Goal: Information Seeking & Learning: Learn about a topic

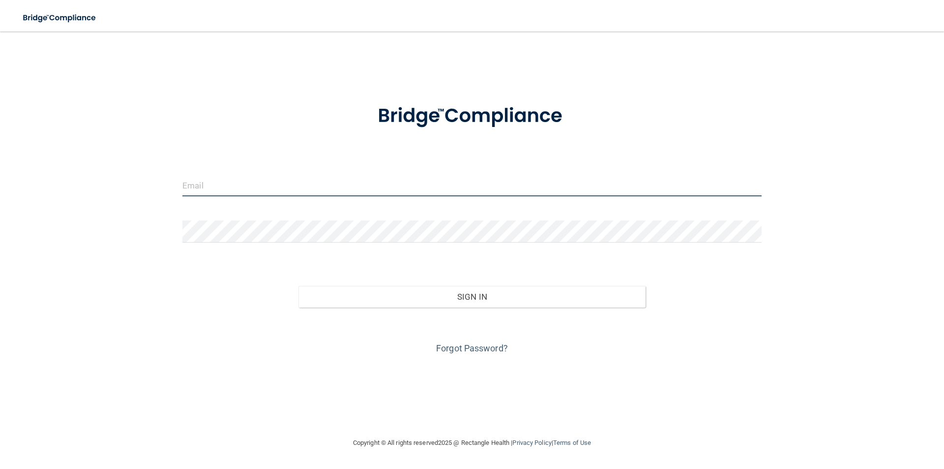
click at [443, 188] on input "email" at bounding box center [471, 185] width 579 height 22
type input "[PERSON_NAME][EMAIL_ADDRESS][PERSON_NAME][DOMAIN_NAME]"
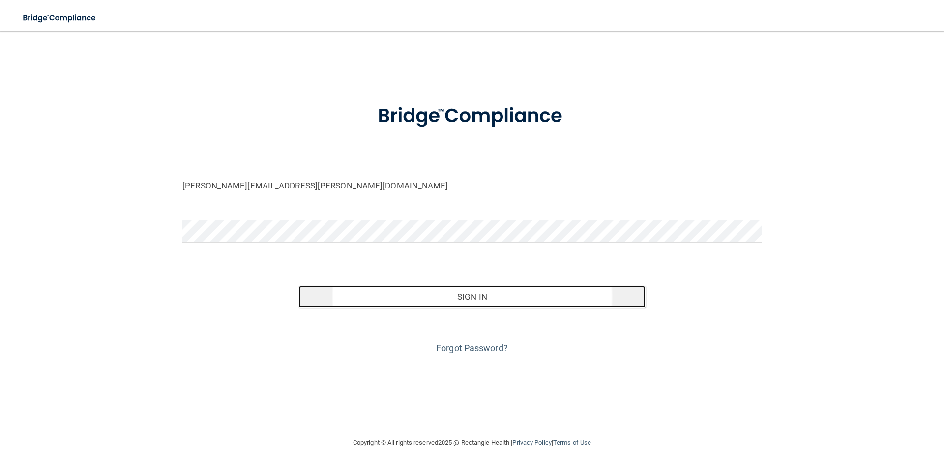
click at [474, 289] on button "Sign In" at bounding box center [473, 297] width 348 height 22
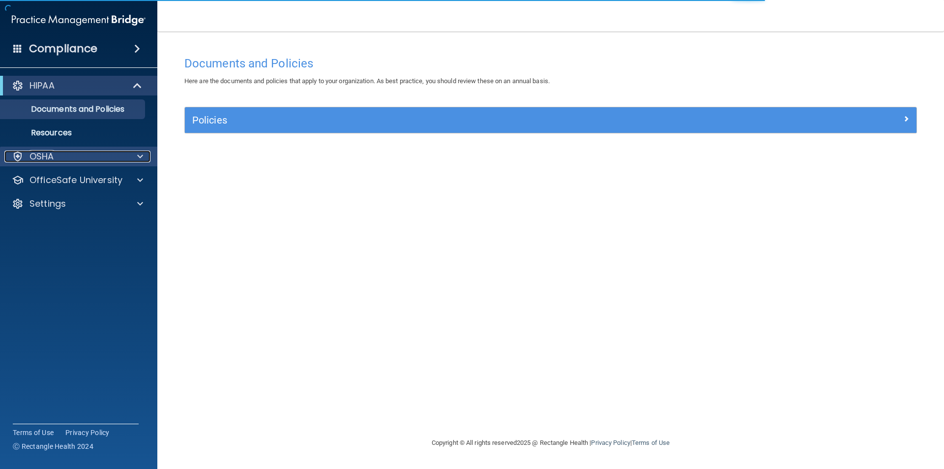
drag, startPoint x: 67, startPoint y: 161, endPoint x: 62, endPoint y: 163, distance: 5.3
click at [68, 160] on div "OSHA" at bounding box center [65, 156] width 122 height 12
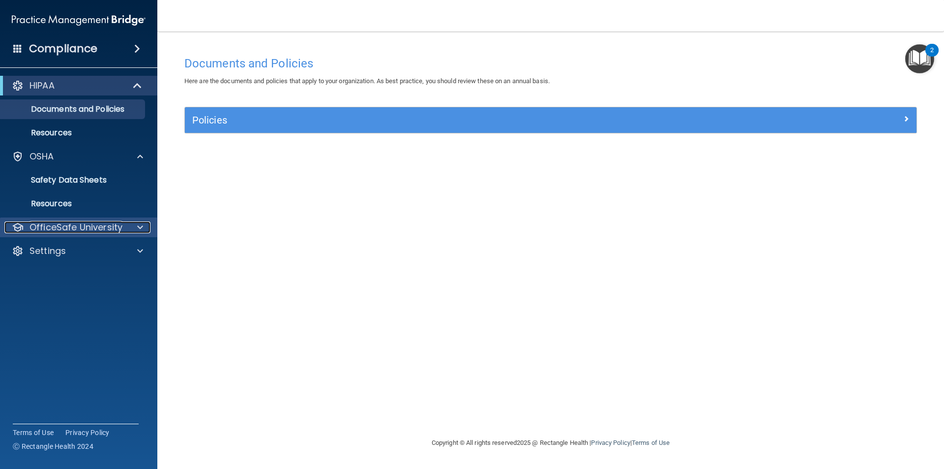
click at [76, 223] on p "OfficeSafe University" at bounding box center [76, 227] width 93 height 12
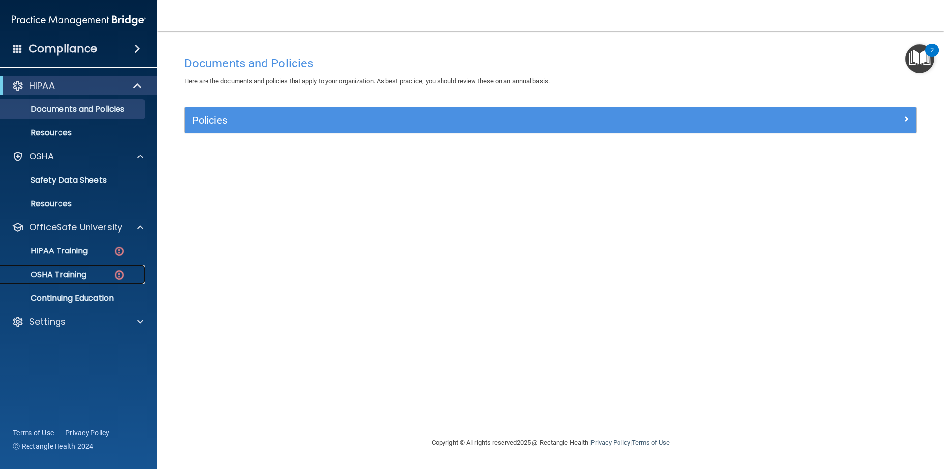
click at [67, 272] on p "OSHA Training" at bounding box center [46, 275] width 80 height 10
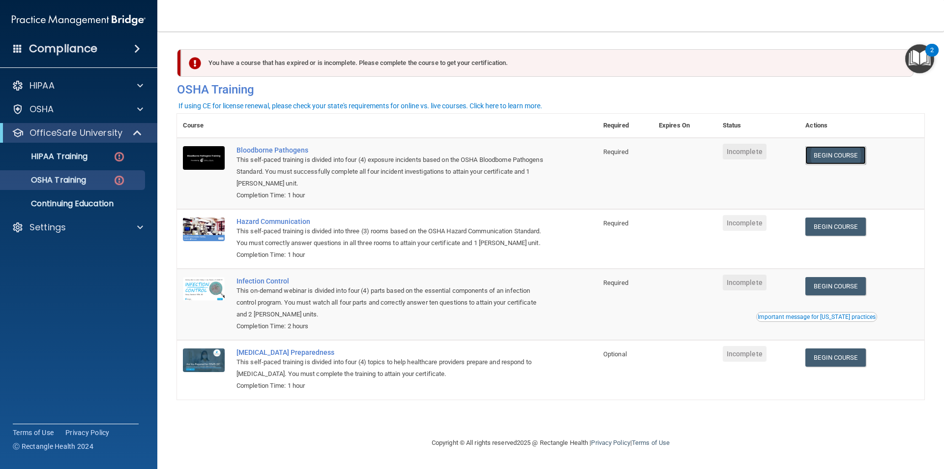
click at [834, 155] on link "Begin Course" at bounding box center [836, 155] width 60 height 18
click at [64, 229] on p "Settings" at bounding box center [48, 227] width 36 height 12
click at [62, 276] on p "Sign Out" at bounding box center [73, 275] width 134 height 10
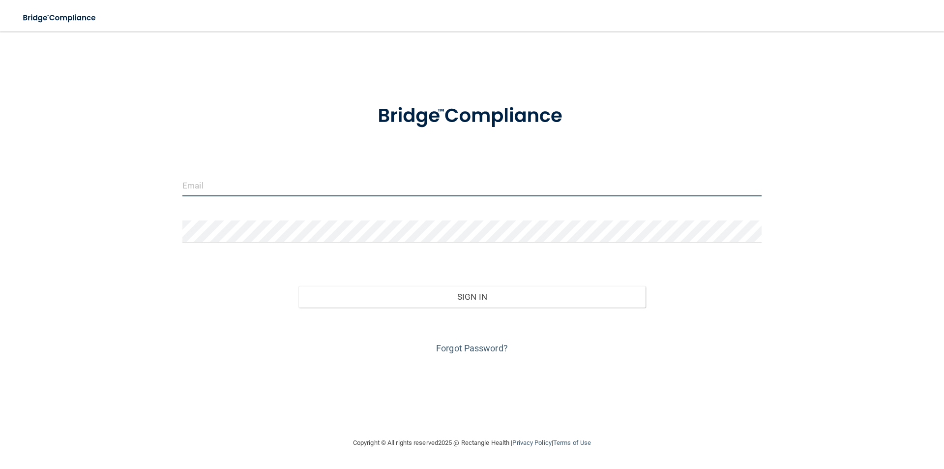
click at [239, 188] on input "email" at bounding box center [471, 185] width 579 height 22
click at [234, 191] on input "email" at bounding box center [471, 185] width 579 height 22
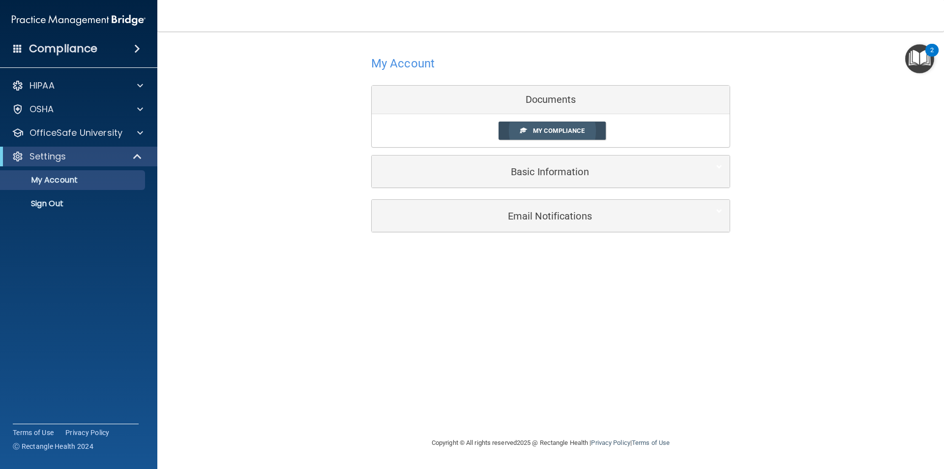
click at [566, 126] on link "My Compliance" at bounding box center [553, 130] width 108 height 18
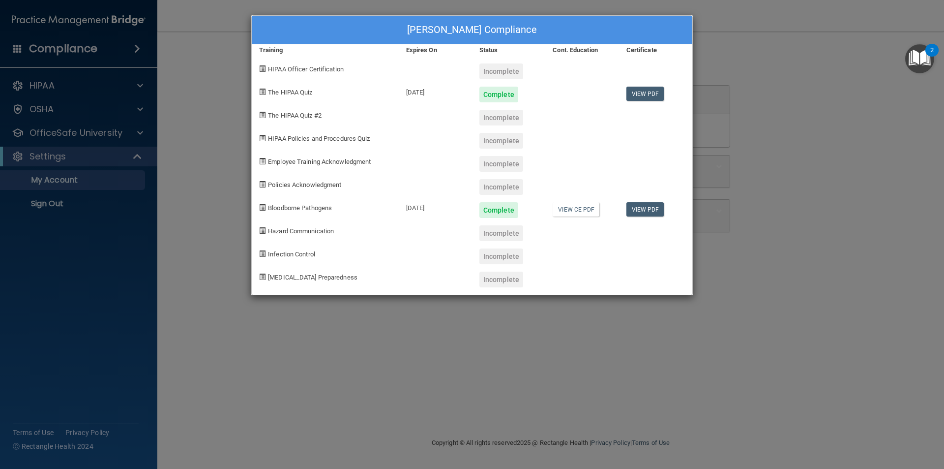
click at [203, 57] on div "[PERSON_NAME] Compliance Training Expires On Status Cont. Education Certificate…" at bounding box center [472, 234] width 944 height 469
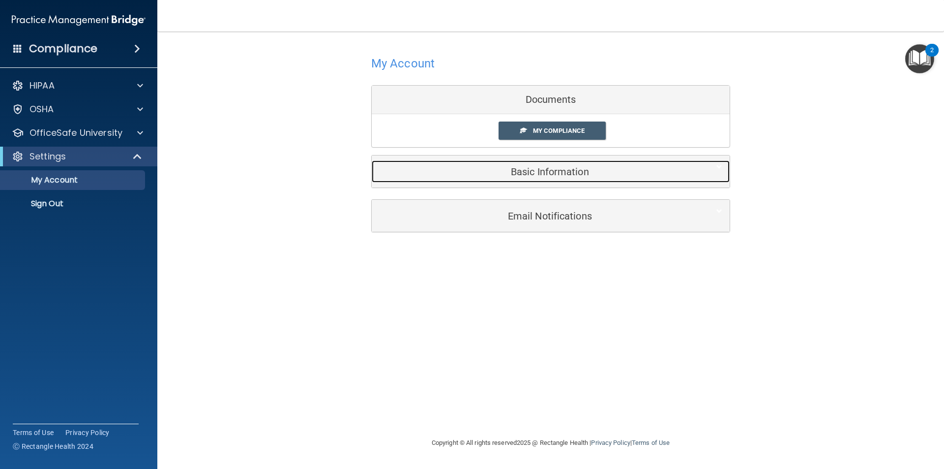
click at [539, 170] on h5 "Basic Information" at bounding box center [535, 171] width 313 height 11
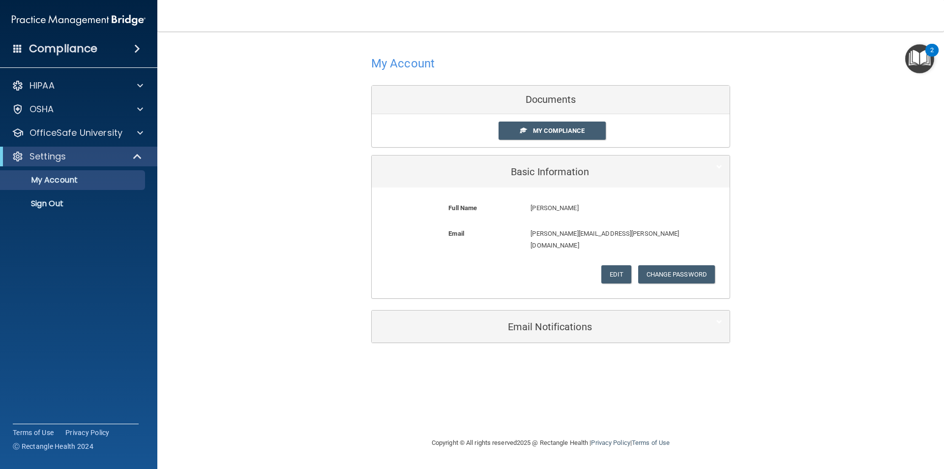
click at [541, 102] on div "Documents" at bounding box center [551, 100] width 358 height 29
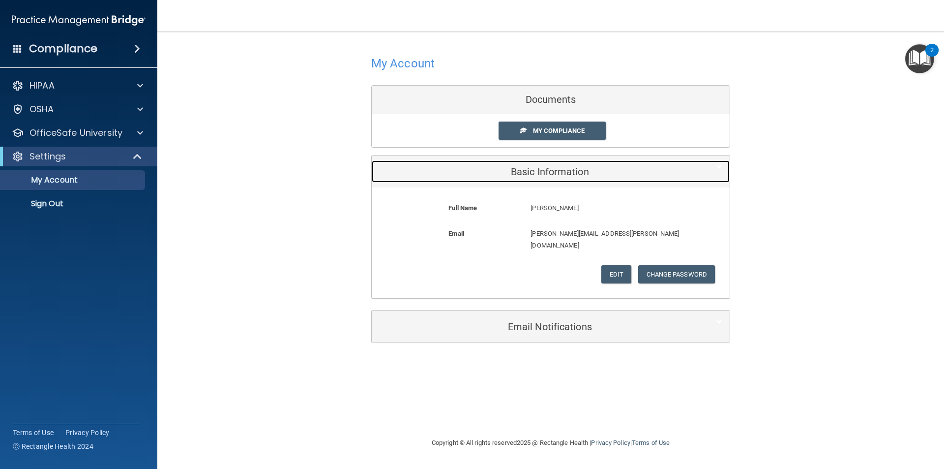
click at [542, 168] on h5 "Basic Information" at bounding box center [535, 171] width 313 height 11
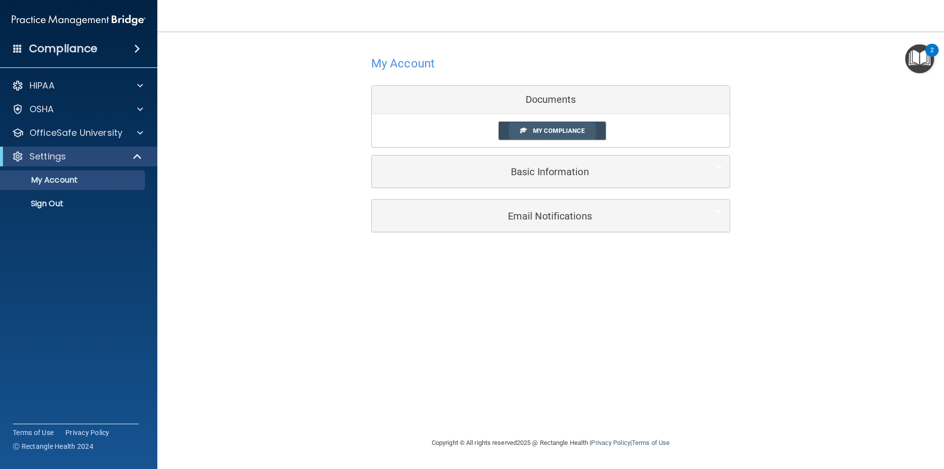
click at [546, 123] on link "My Compliance" at bounding box center [553, 130] width 108 height 18
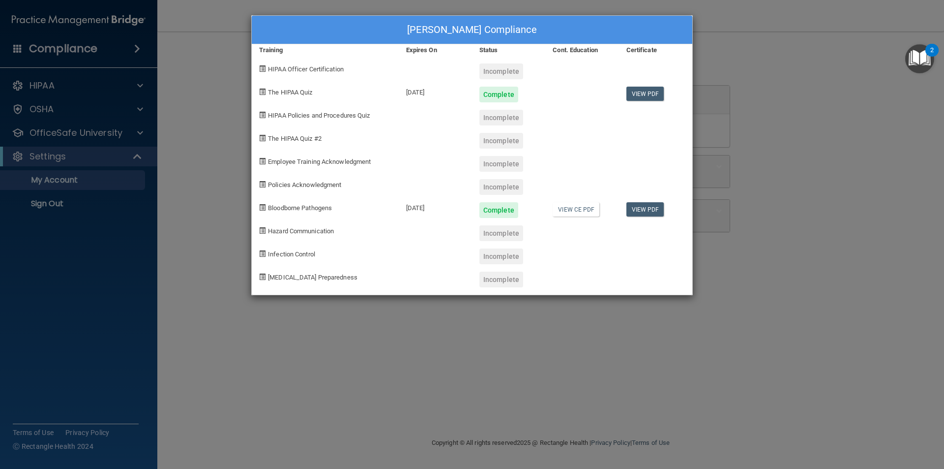
click at [502, 71] on div "Incomplete" at bounding box center [502, 71] width 44 height 16
click at [89, 161] on div "[PERSON_NAME] Compliance Training Expires On Status Cont. Education Certificate…" at bounding box center [472, 234] width 944 height 469
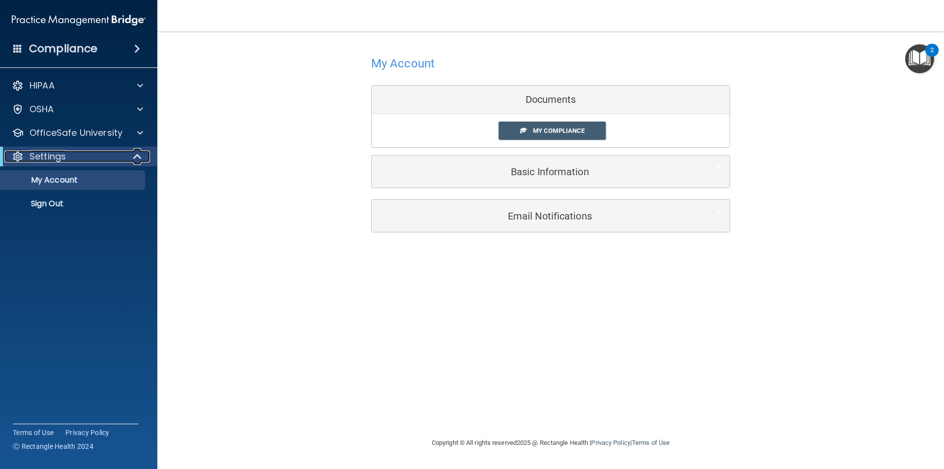
click at [123, 162] on div "Settings" at bounding box center [64, 156] width 121 height 12
click at [125, 137] on div "OfficeSafe University" at bounding box center [65, 133] width 122 height 12
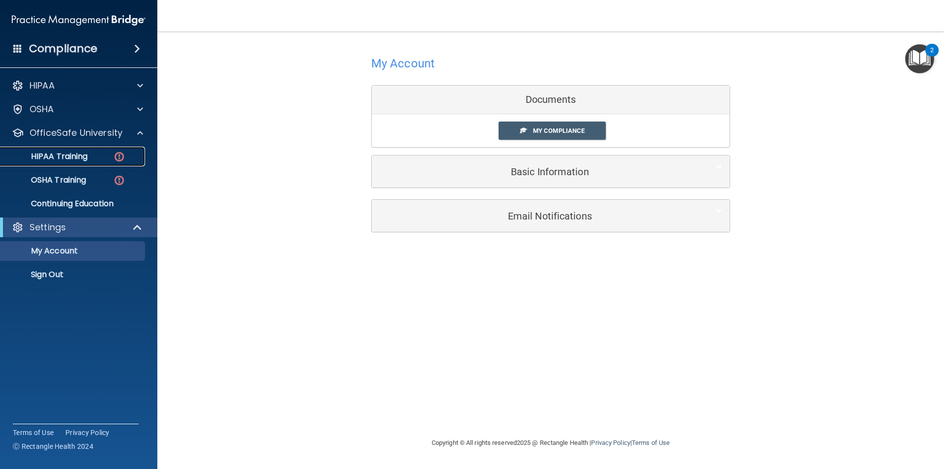
click at [107, 154] on div "HIPAA Training" at bounding box center [73, 156] width 134 height 10
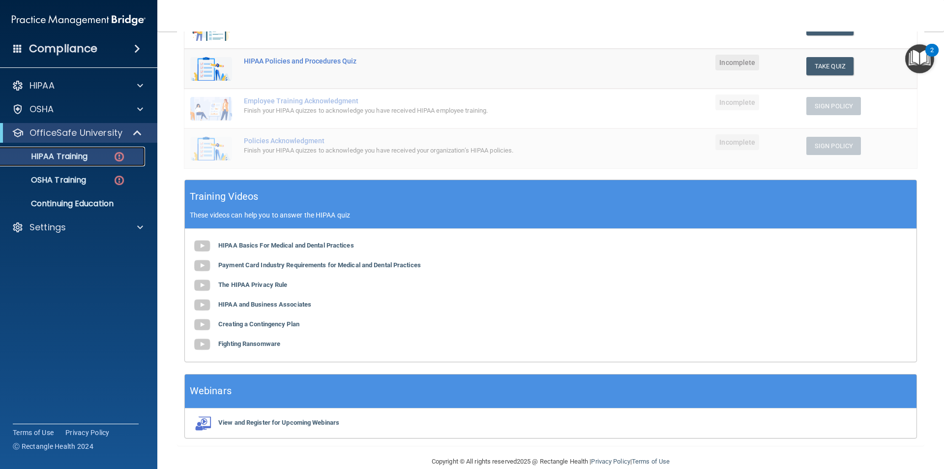
scroll to position [231, 0]
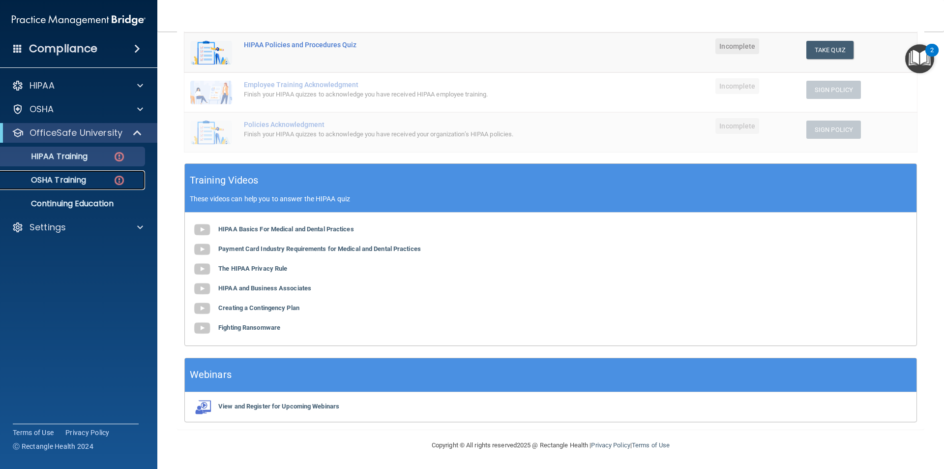
click at [96, 181] on div "OSHA Training" at bounding box center [73, 180] width 134 height 10
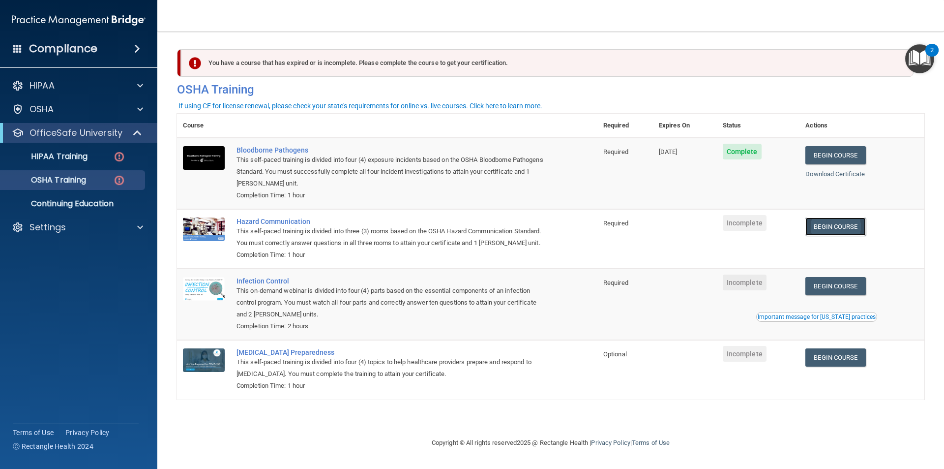
click at [836, 230] on link "Begin Course" at bounding box center [836, 226] width 60 height 18
click at [80, 230] on div "Settings" at bounding box center [65, 227] width 122 height 12
click at [78, 279] on p "Sign Out" at bounding box center [73, 275] width 134 height 10
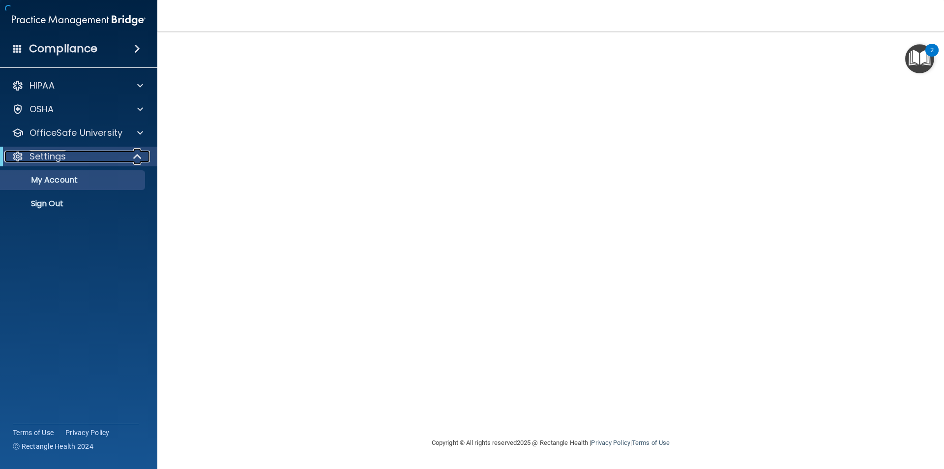
click at [128, 155] on div at bounding box center [138, 156] width 24 height 12
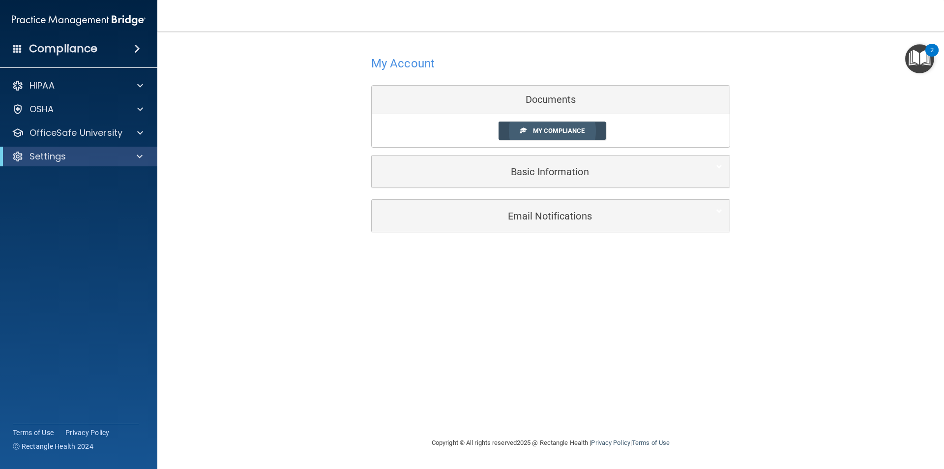
click at [560, 129] on span "My Compliance" at bounding box center [559, 130] width 52 height 7
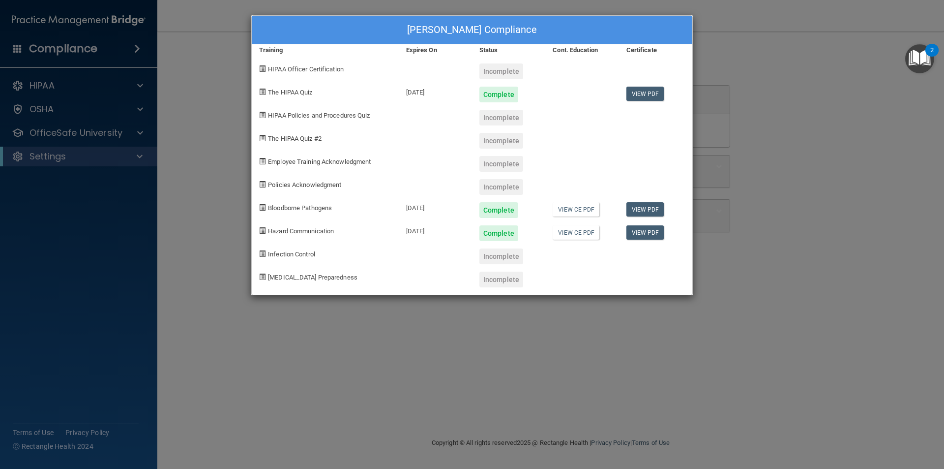
click at [236, 209] on div "[PERSON_NAME] Compliance Training Expires On Status Cont. Education Certificate…" at bounding box center [472, 234] width 944 height 469
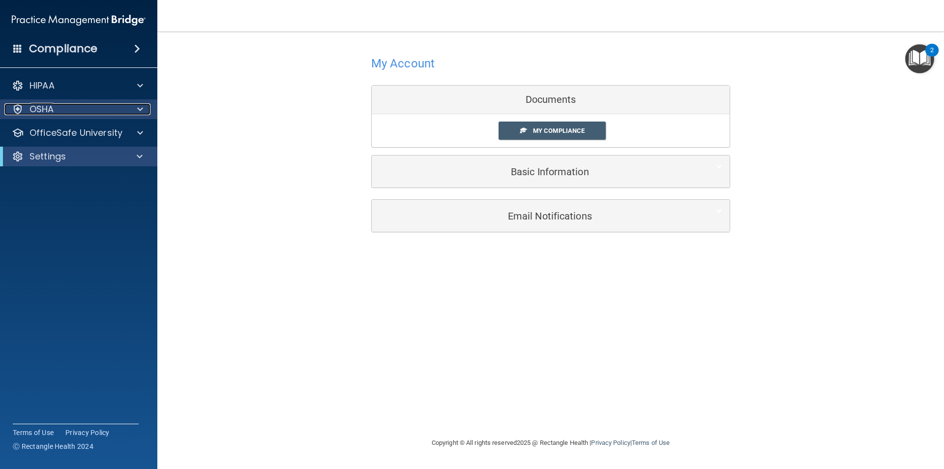
click at [120, 115] on div "OSHA" at bounding box center [65, 109] width 122 height 12
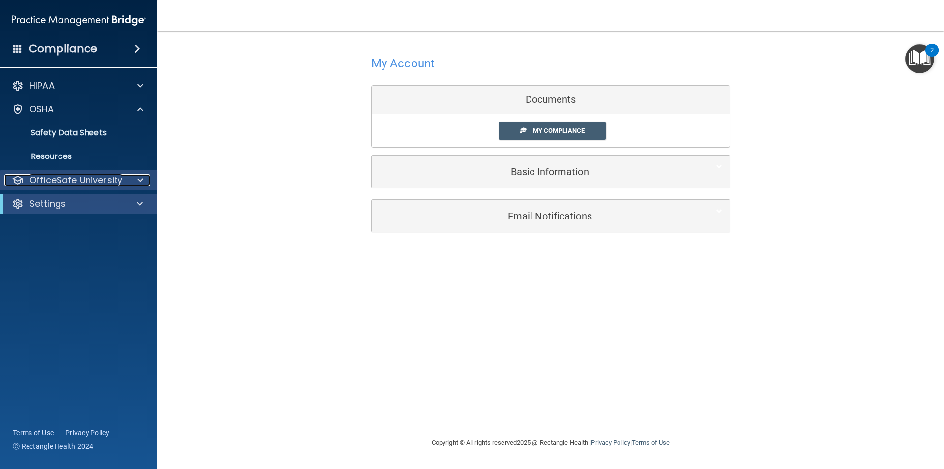
click at [122, 176] on div "OfficeSafe University" at bounding box center [65, 180] width 122 height 12
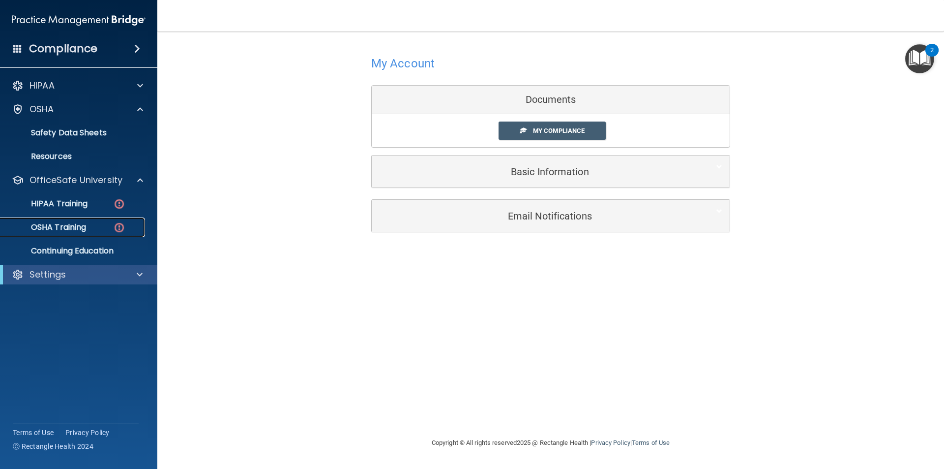
click at [104, 229] on div "OSHA Training" at bounding box center [73, 227] width 134 height 10
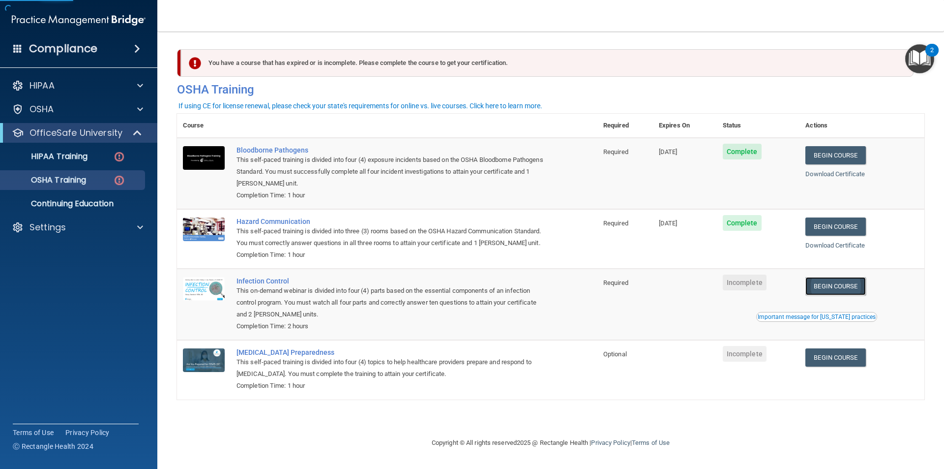
click at [856, 285] on link "Begin Course" at bounding box center [836, 286] width 60 height 18
